Goal: Task Accomplishment & Management: Use online tool/utility

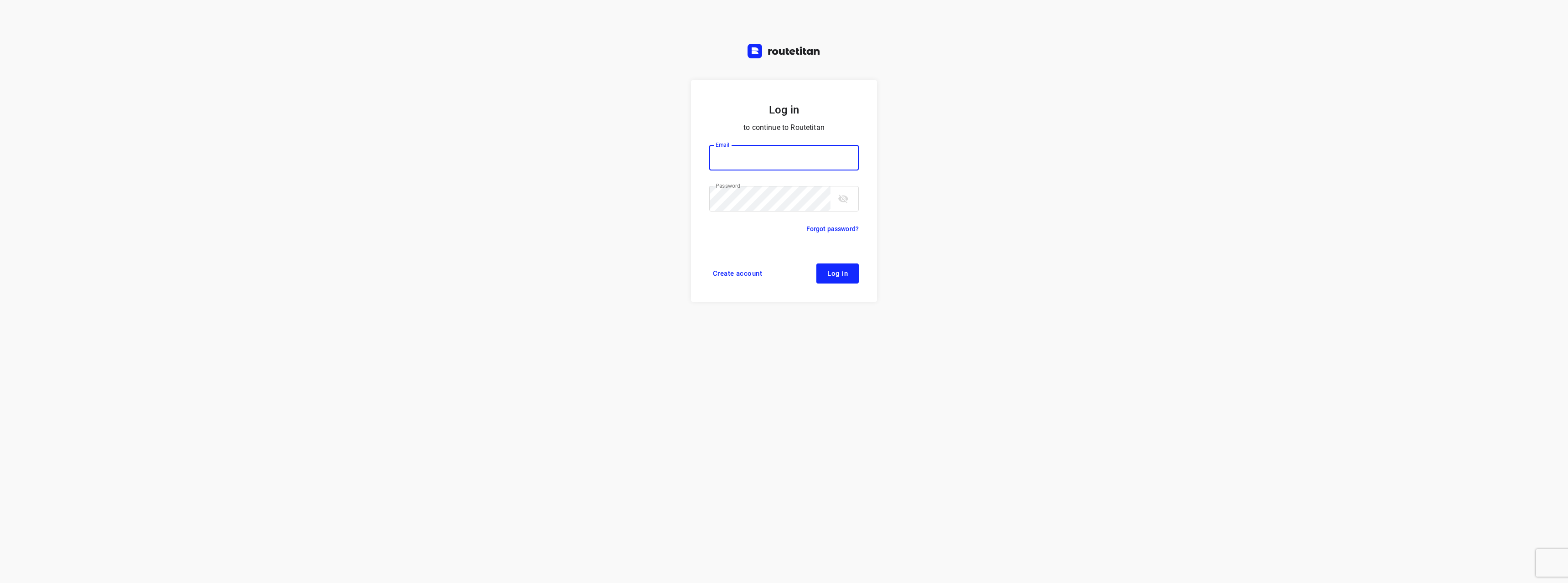
type input "[EMAIL_ADDRESS][DOMAIN_NAME]"
click at [847, 272] on span "Log in" at bounding box center [837, 273] width 21 height 7
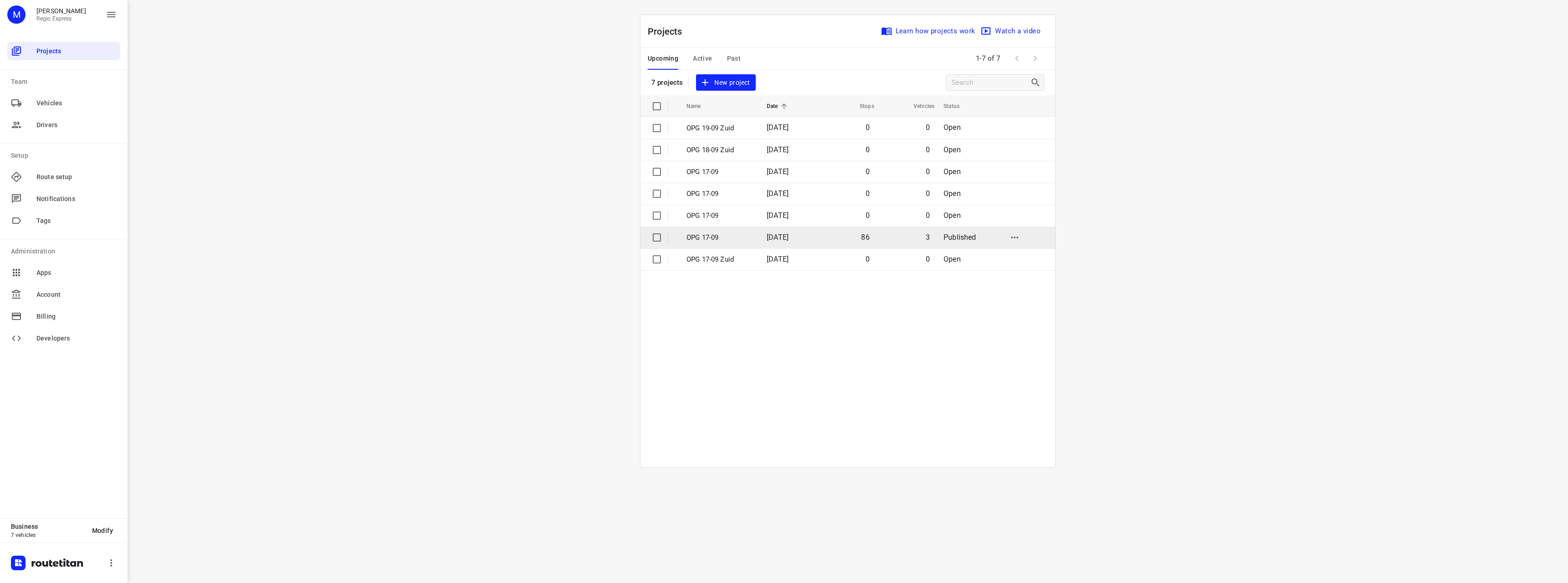
click at [788, 238] on span "[DATE]" at bounding box center [778, 237] width 22 height 9
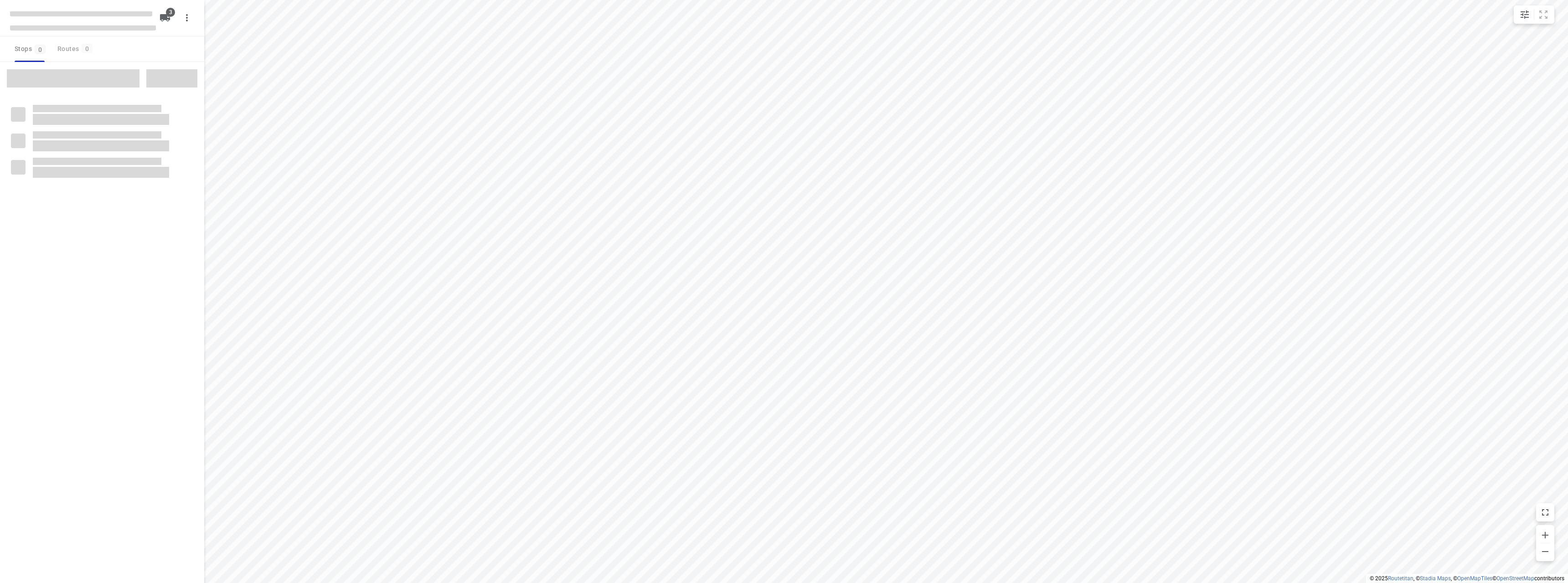
type input "distance"
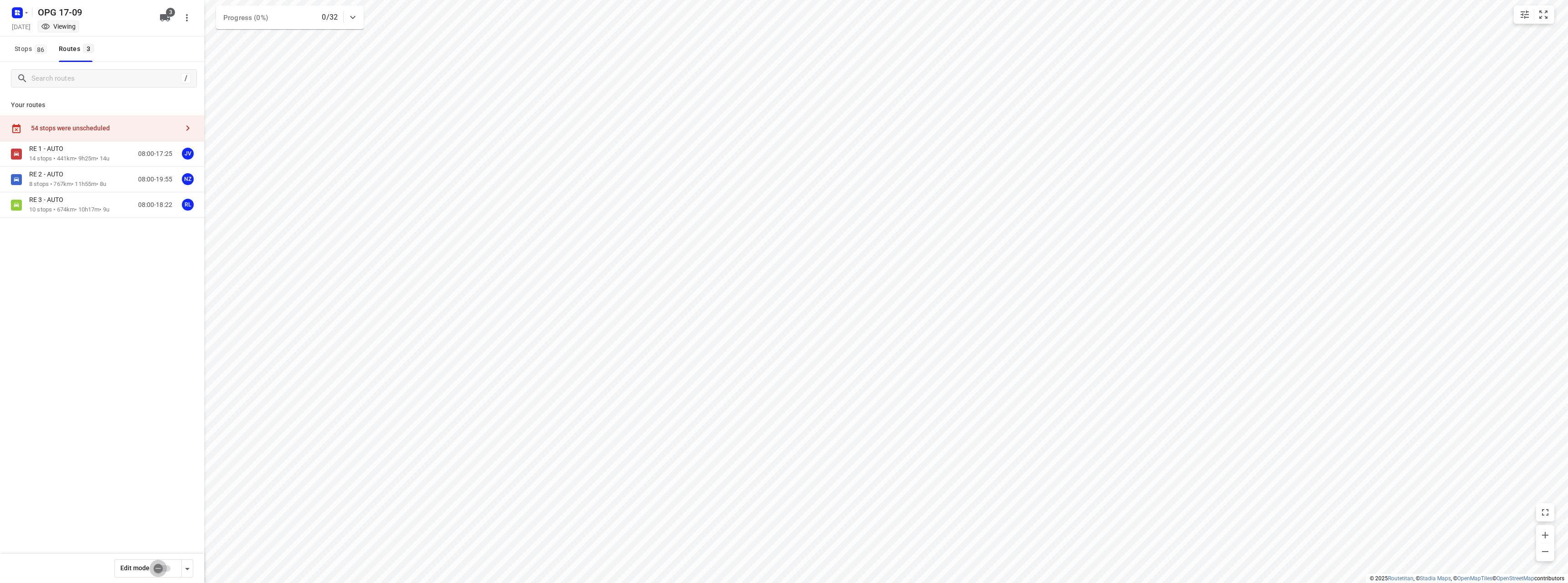
click at [159, 566] on input "checkbox" at bounding box center [158, 568] width 52 height 17
checkbox input "true"
click at [120, 202] on div "RE 3 - AUTO 10 stops • 674km • 10h17m • 9u 08:00-18:22 RL" at bounding box center [116, 205] width 175 height 19
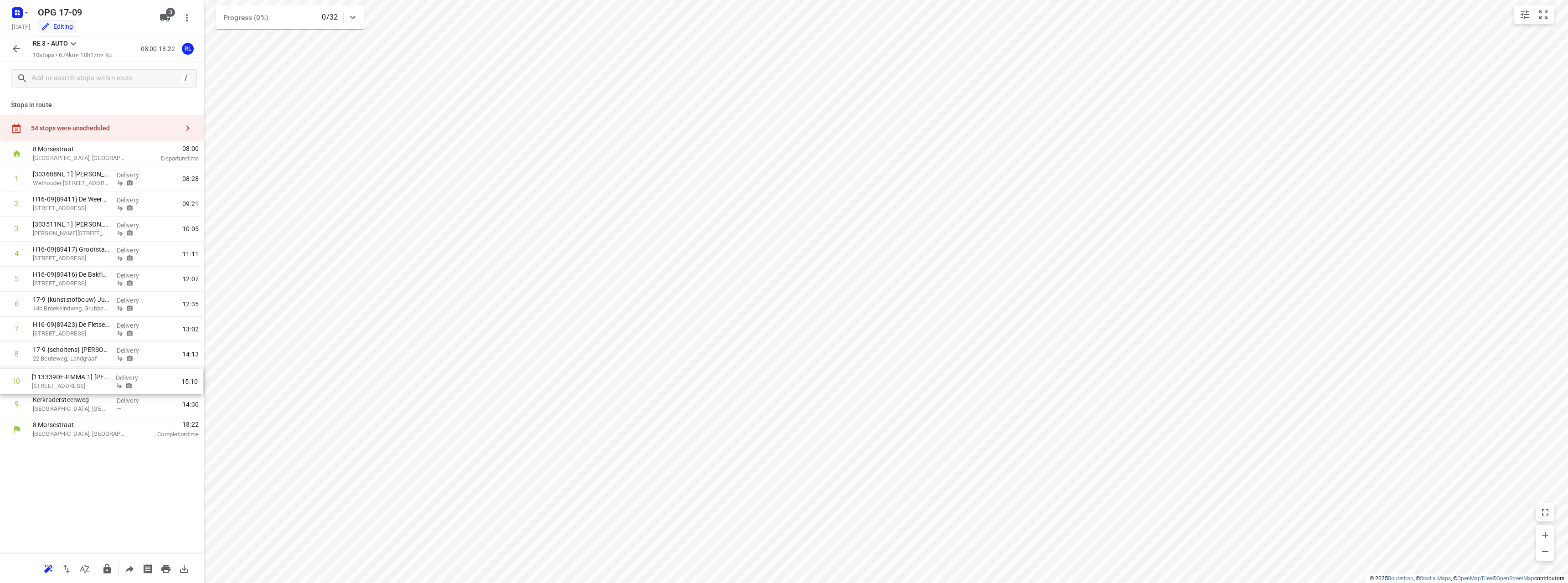
drag, startPoint x: 39, startPoint y: 406, endPoint x: 38, endPoint y: 379, distance: 27.0
click at [38, 379] on div "1 [303688NL.1] Erik Hoogers Wethouder Nijboerstraat 65, Nieuwleusen Delivery 08…" at bounding box center [102, 292] width 204 height 250
click at [62, 403] on p "Kerkradersteenweg" at bounding box center [71, 400] width 77 height 10
click at [19, 53] on icon "button" at bounding box center [17, 49] width 11 height 11
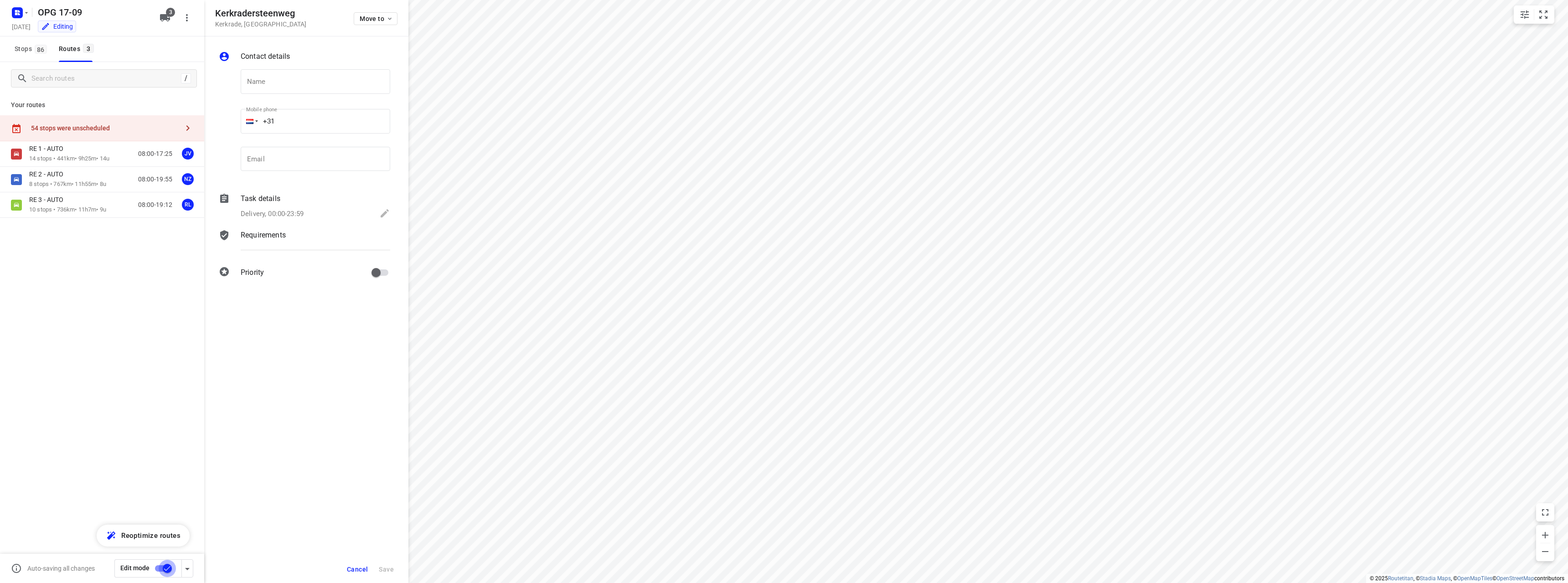
click at [169, 565] on input "checkbox" at bounding box center [167, 568] width 52 height 17
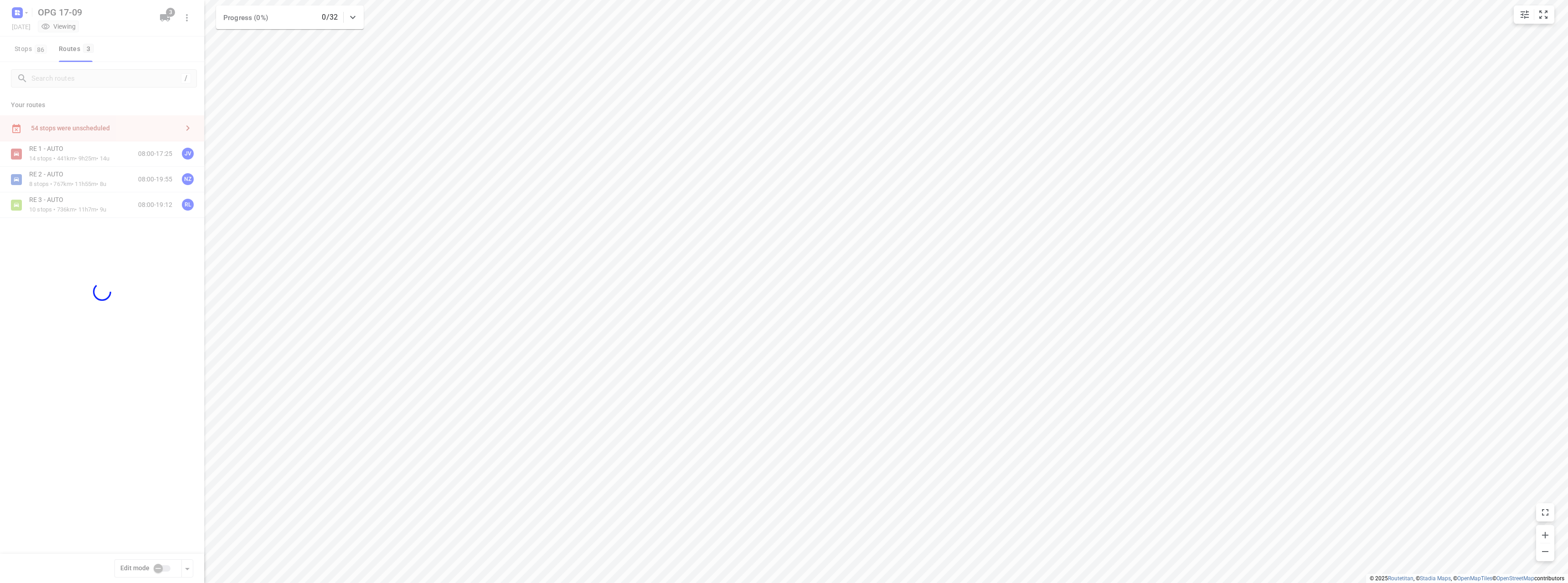
checkbox input "false"
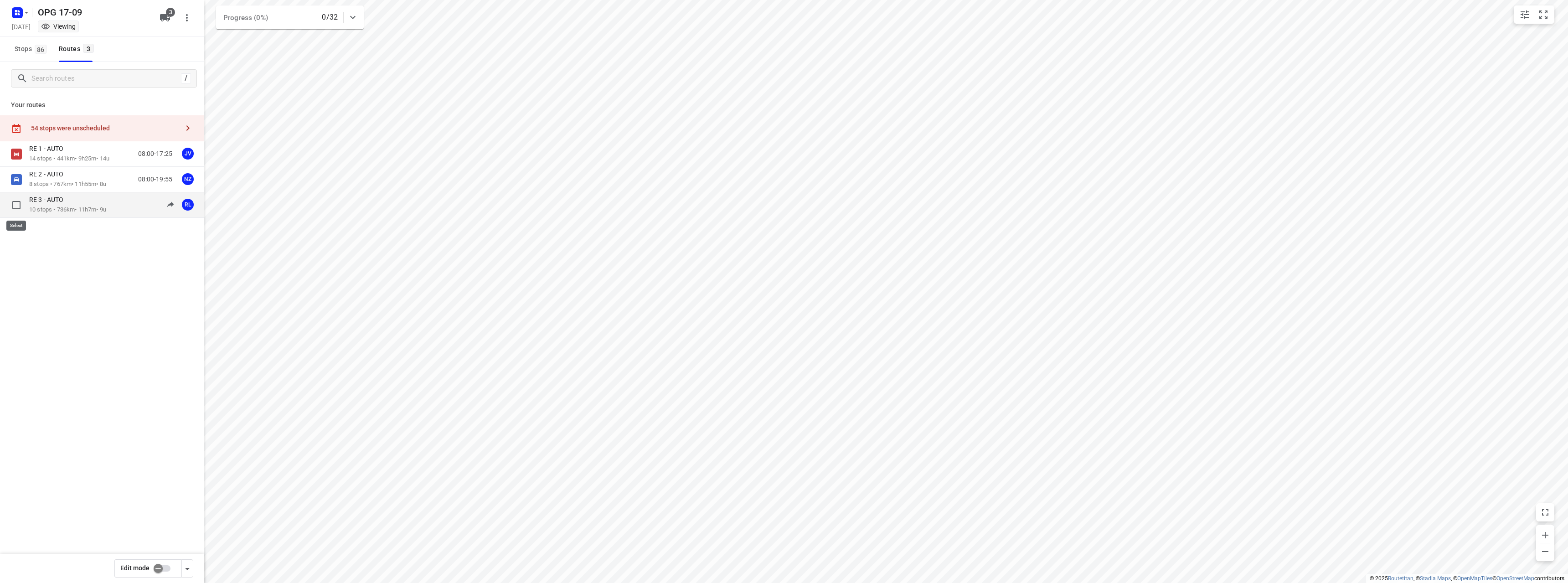
click at [17, 205] on input "checkbox" at bounding box center [16, 204] width 18 height 18
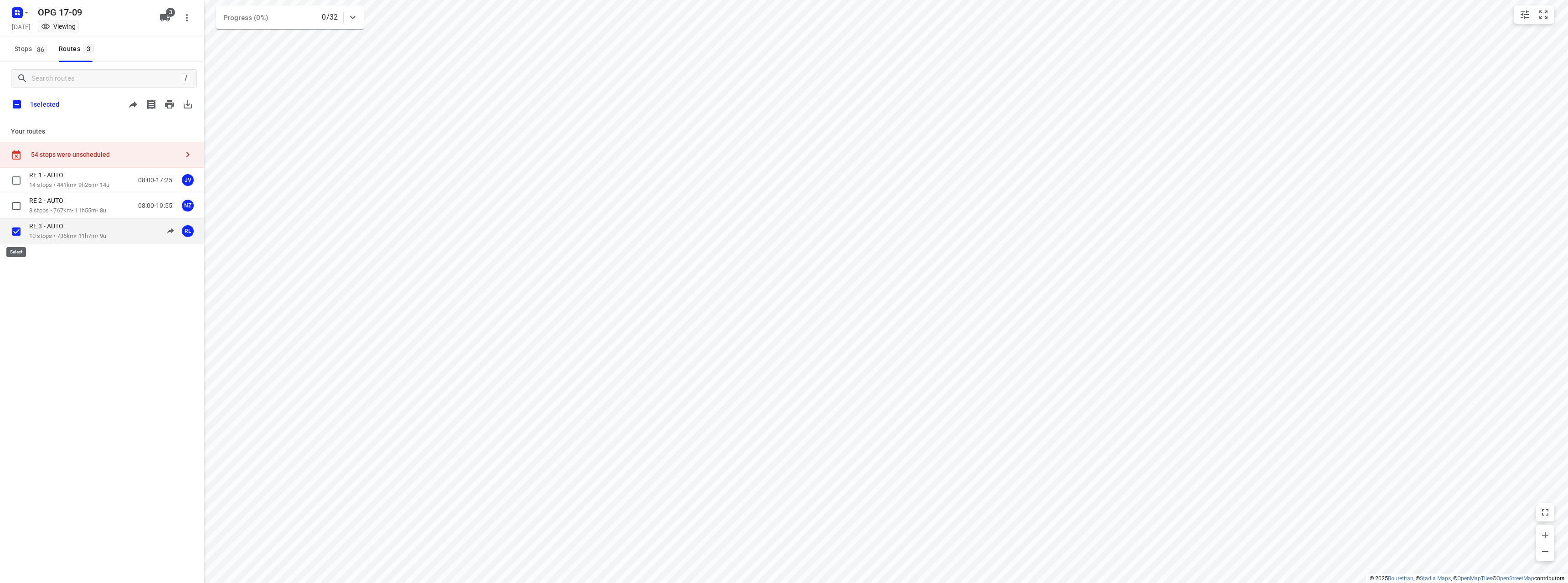
checkbox input "true"
click at [166, 100] on icon "button" at bounding box center [170, 105] width 11 height 11
click at [167, 105] on icon "button" at bounding box center [170, 105] width 10 height 8
click at [17, 236] on input "checkbox" at bounding box center [16, 231] width 18 height 18
